Goal: Transaction & Acquisition: Purchase product/service

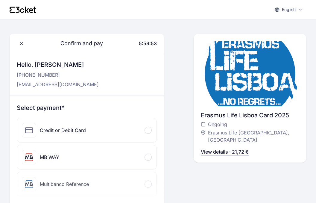
scroll to position [22, 0]
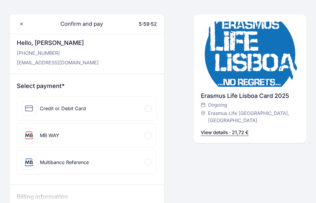
click at [148, 108] on span at bounding box center [148, 108] width 2 height 2
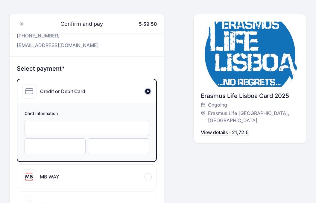
scroll to position [40, 0]
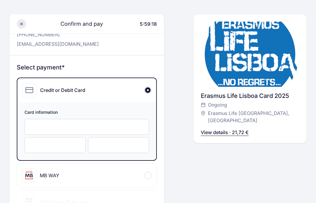
click at [24, 25] on icon at bounding box center [21, 24] width 5 height 5
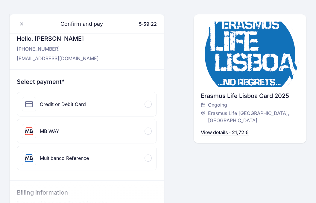
scroll to position [26, 0]
click at [100, 98] on div "Credit or Debit Card" at bounding box center [86, 104] width 139 height 24
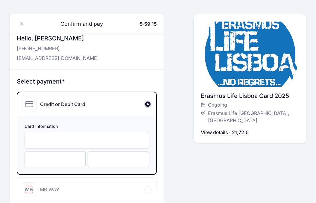
click at [72, 146] on div at bounding box center [87, 141] width 124 height 16
click at [44, 155] on div at bounding box center [55, 159] width 61 height 16
click at [111, 170] on div "Card information" at bounding box center [86, 145] width 139 height 58
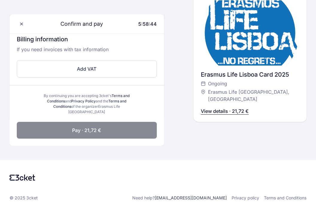
scroll to position [237, 0]
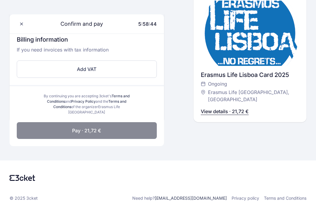
click at [100, 128] on span "Pay · 21,72 €" at bounding box center [86, 130] width 29 height 7
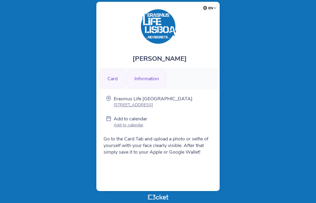
click at [117, 78] on div "Card" at bounding box center [113, 78] width 26 height 19
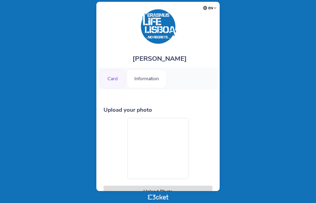
scroll to position [53, 0]
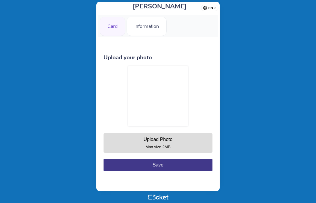
click at [163, 144] on small "Max size 2MB" at bounding box center [157, 146] width 25 height 4
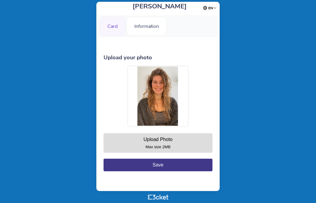
click at [157, 167] on button "Save" at bounding box center [157, 164] width 109 height 13
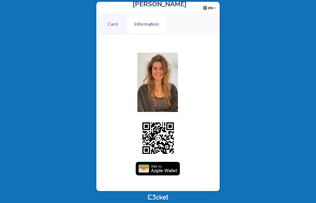
scroll to position [54, 0]
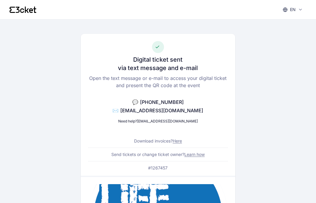
click at [23, 15] on div "en English Português Català Español Français" at bounding box center [158, 9] width 316 height 19
